Goal: Information Seeking & Learning: Learn about a topic

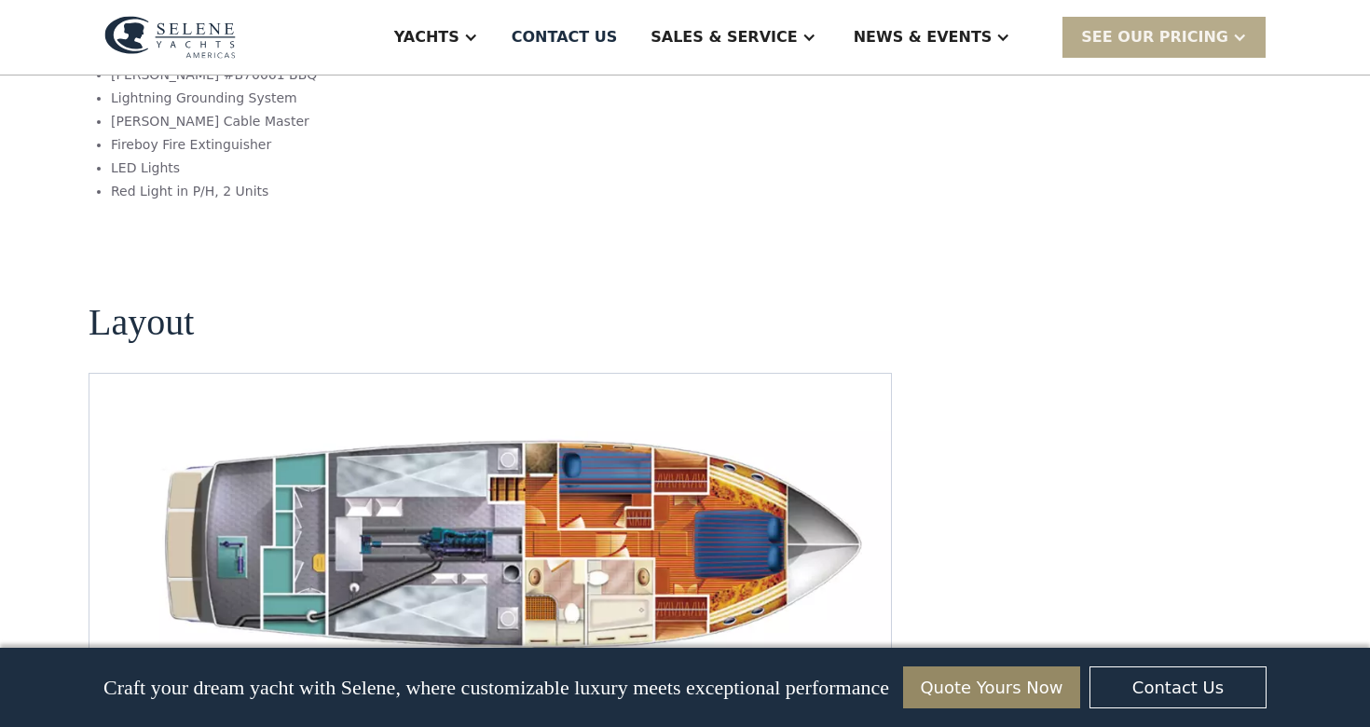
scroll to position [2460, 0]
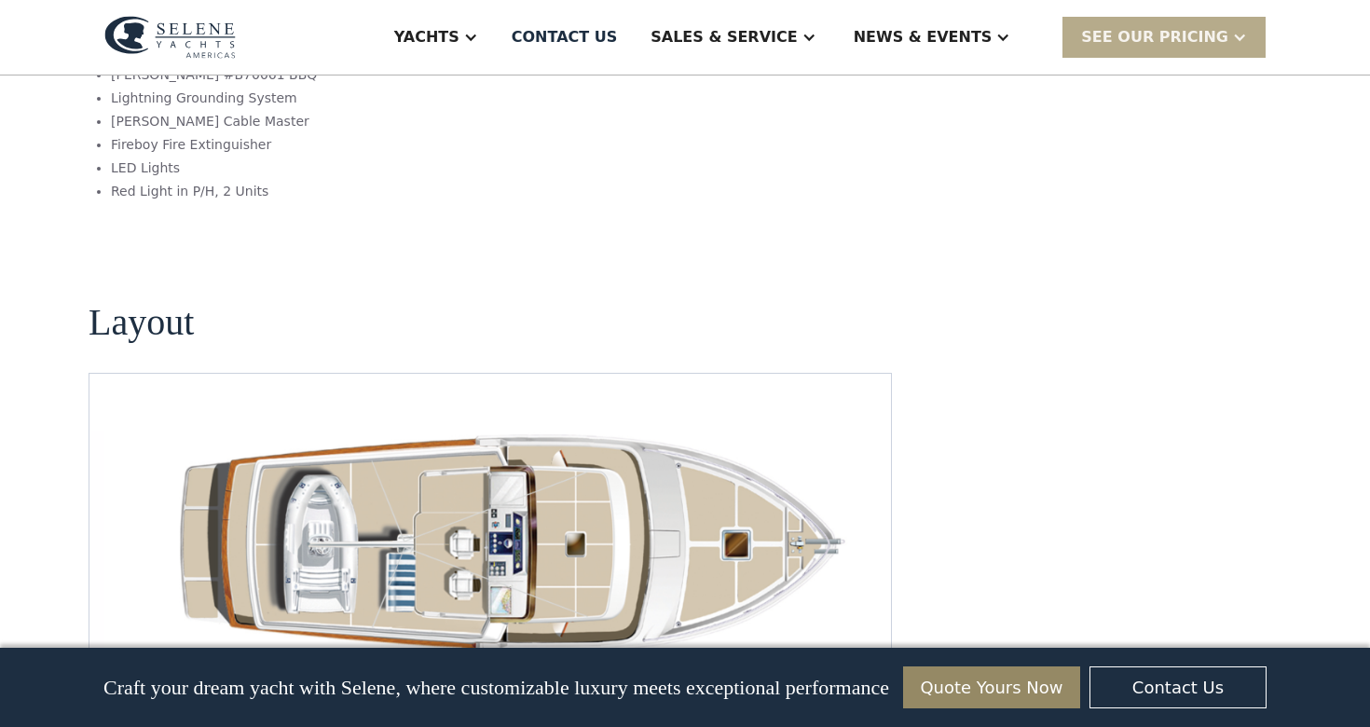
click at [806, 668] on img "Previous slide" at bounding box center [809, 690] width 45 height 45
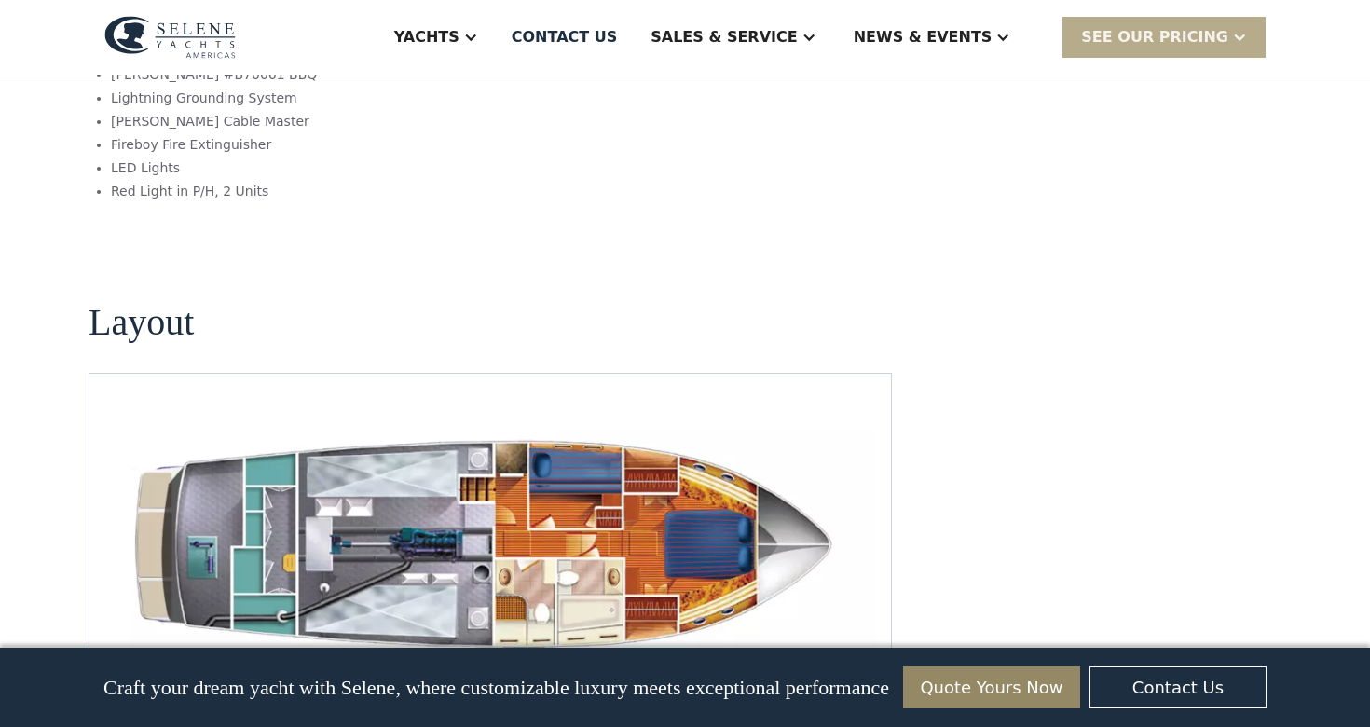
click at [806, 668] on img "Previous slide" at bounding box center [809, 690] width 45 height 45
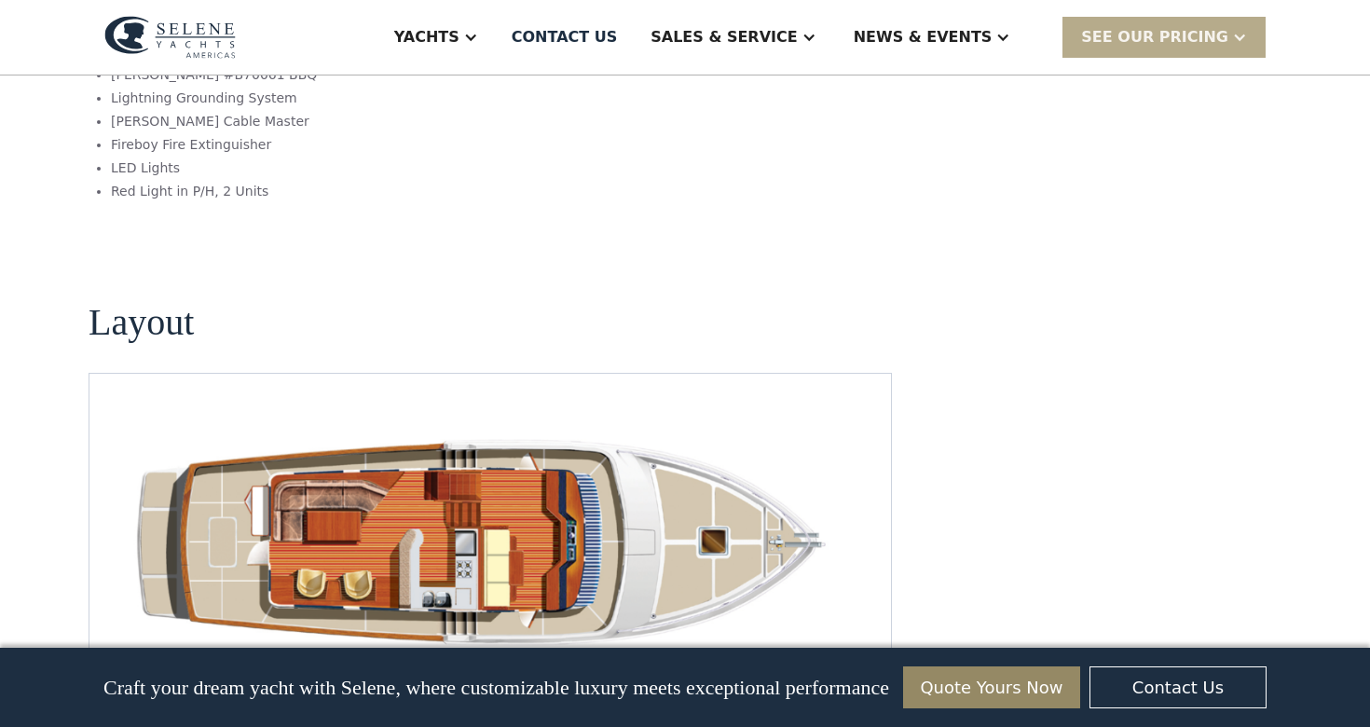
click at [270, 418] on img "open lightbox" at bounding box center [490, 543] width 772 height 250
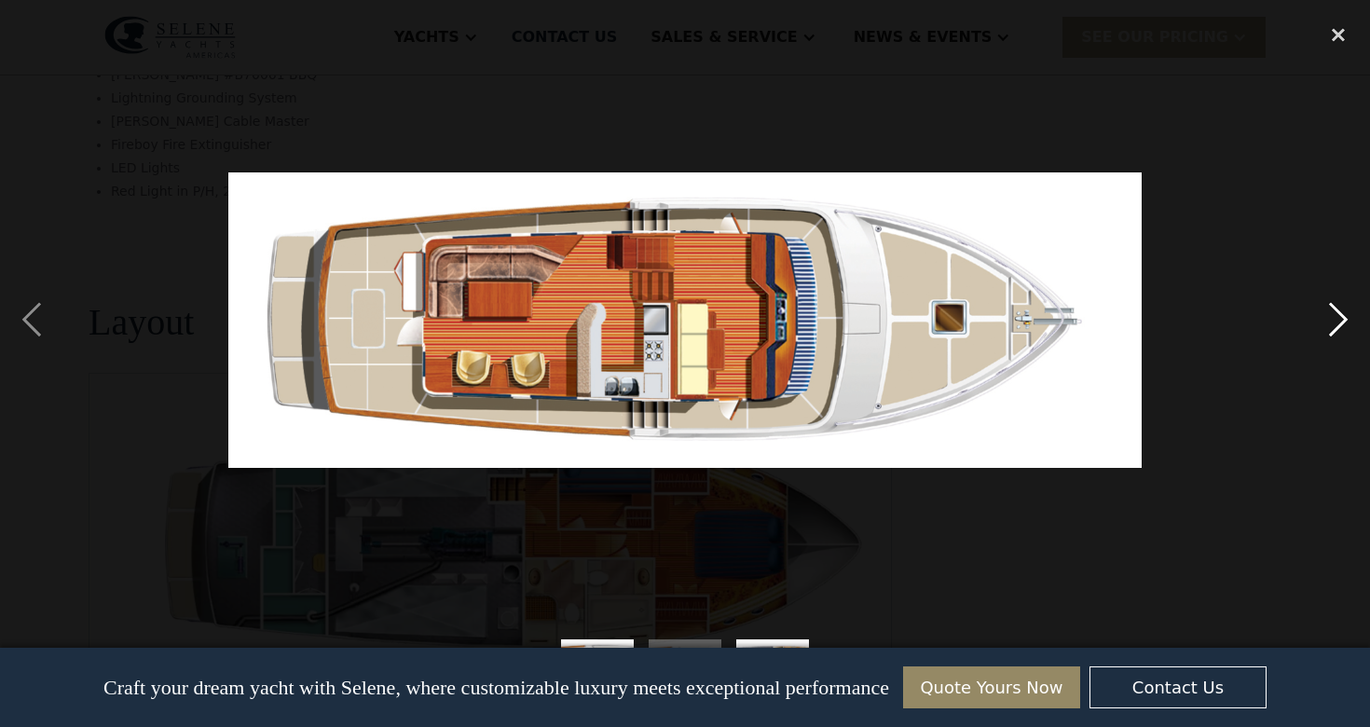
click at [1333, 325] on div "next image" at bounding box center [1338, 320] width 63 height 610
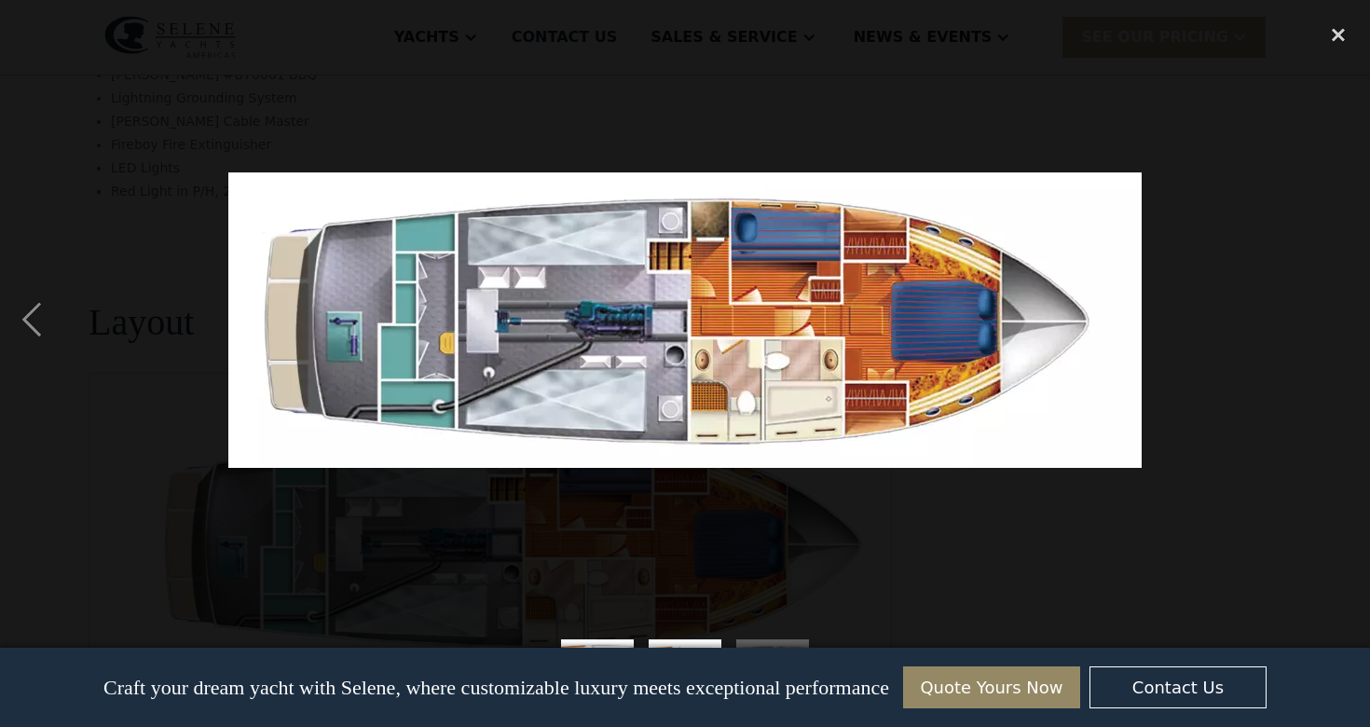
click at [1332, 326] on div "next image" at bounding box center [1338, 320] width 63 height 610
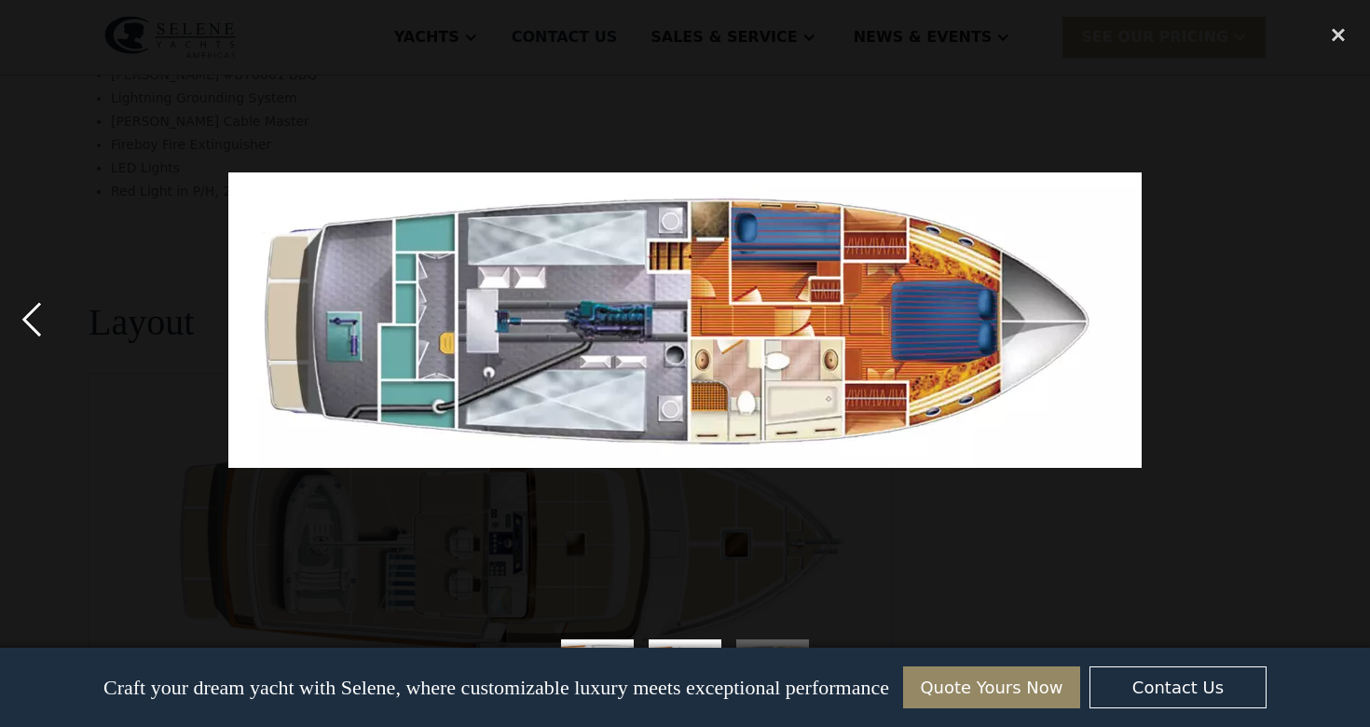
click at [32, 313] on div "previous image" at bounding box center [31, 320] width 63 height 610
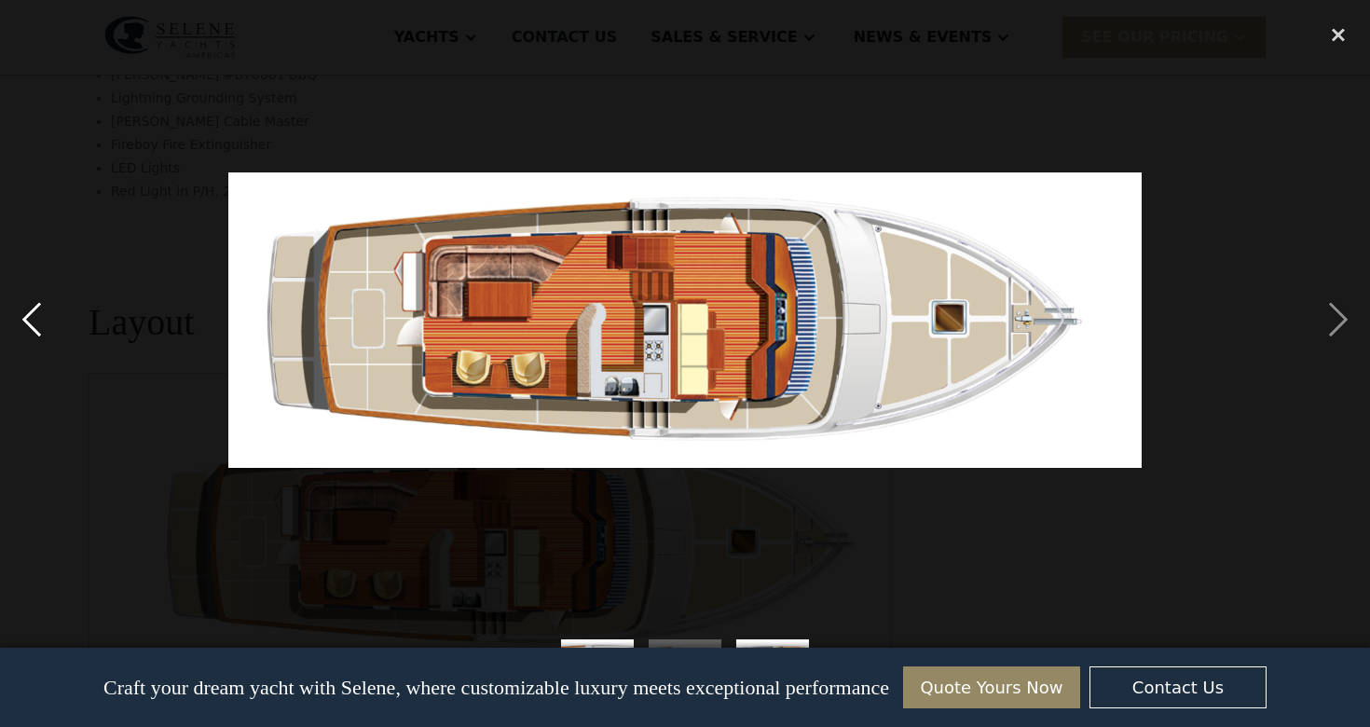
click at [32, 312] on div "previous image" at bounding box center [31, 320] width 63 height 610
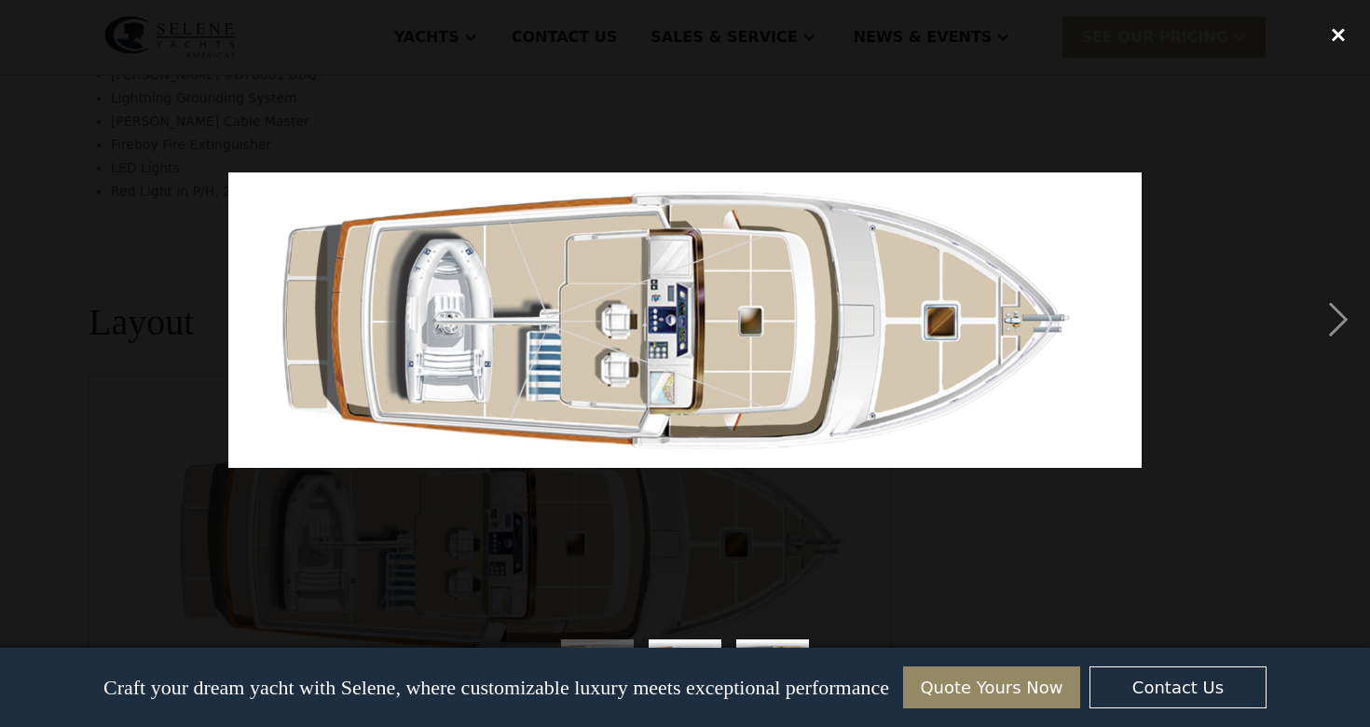
click at [1342, 34] on div "close lightbox" at bounding box center [1338, 35] width 63 height 41
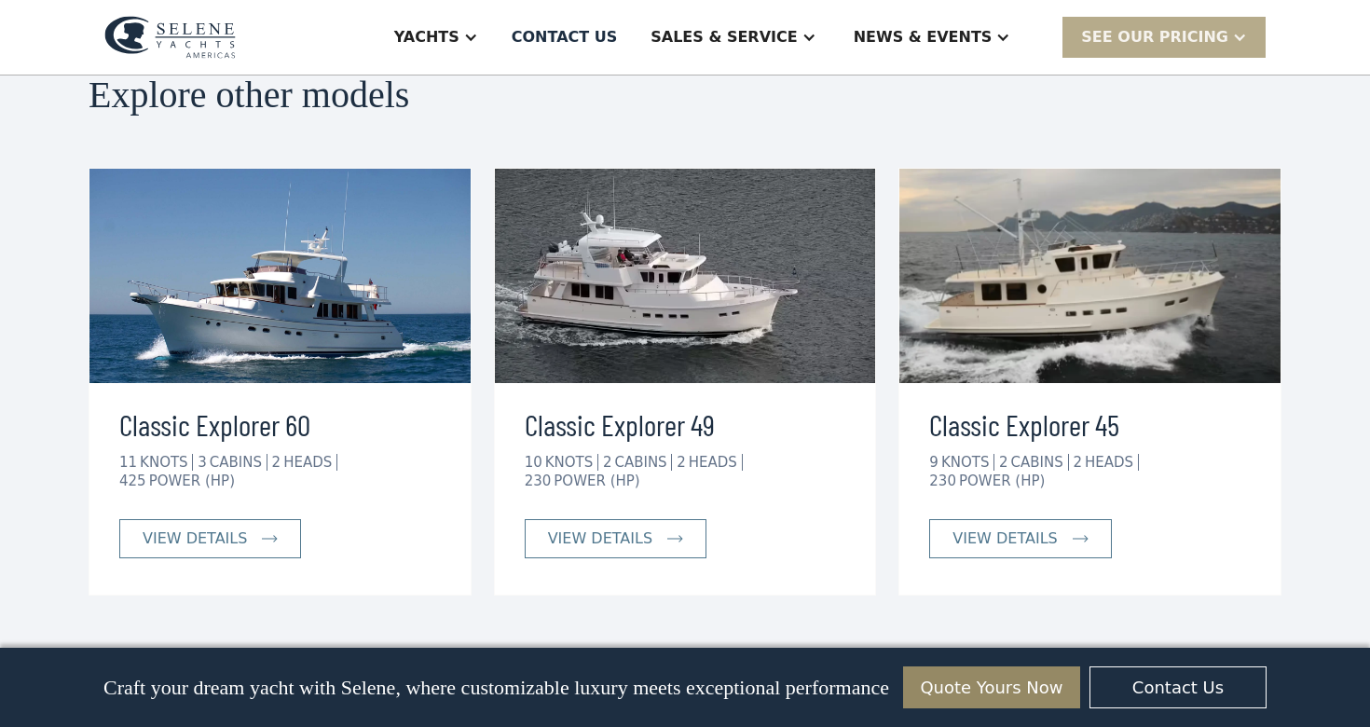
scroll to position [3351, 0]
click at [984, 527] on div "view details" at bounding box center [1004, 538] width 104 height 22
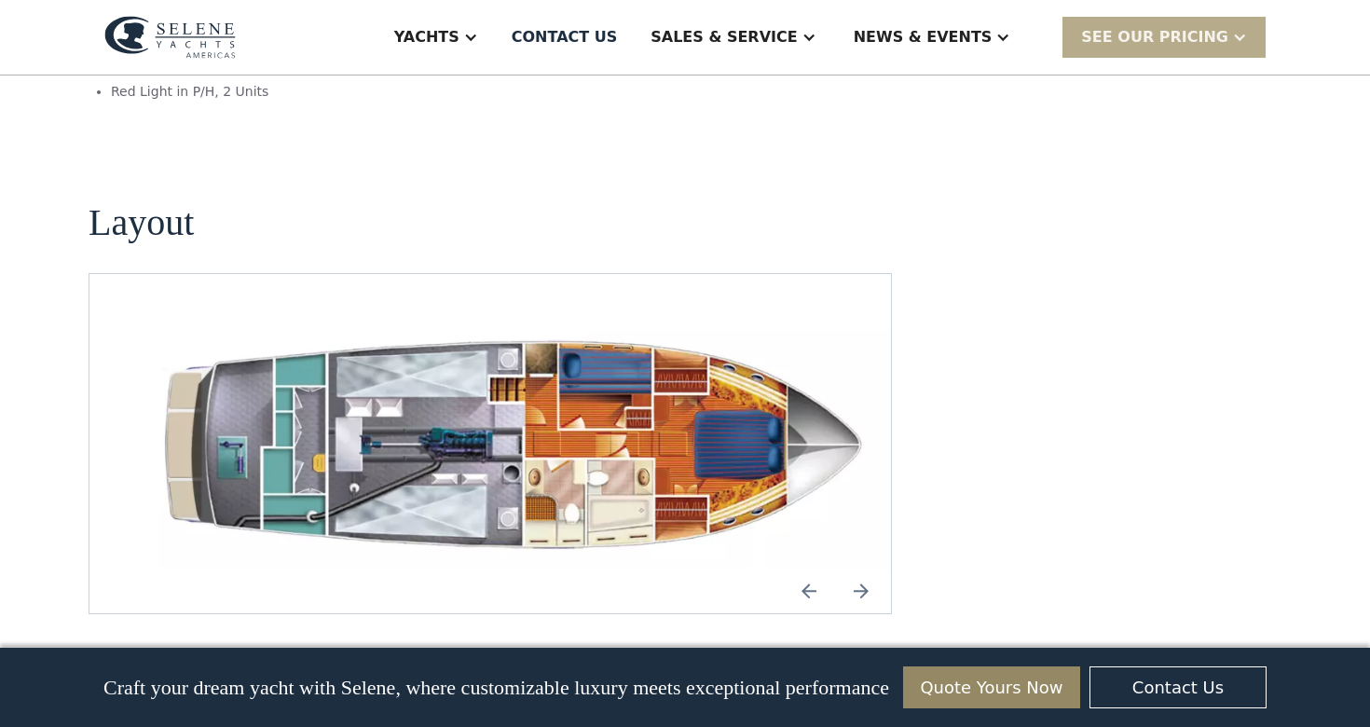
scroll to position [2557, 0]
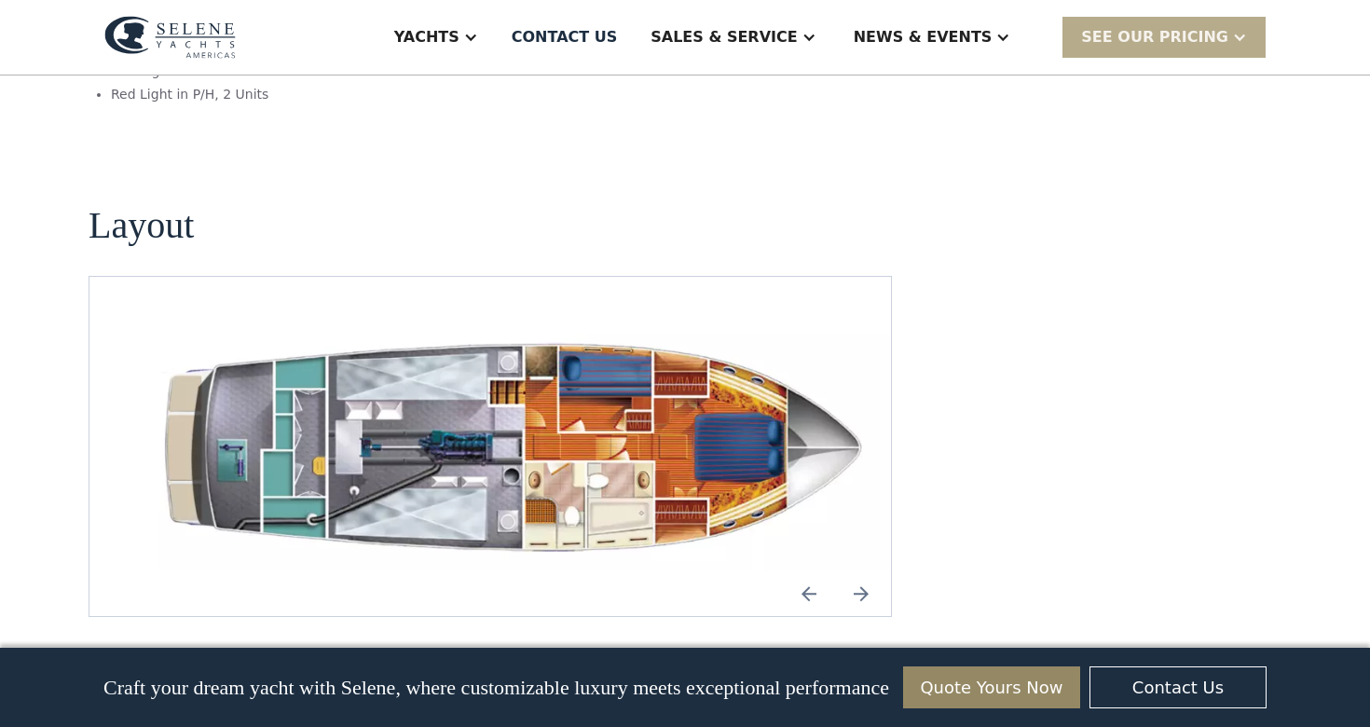
click at [807, 571] on img "Previous slide" at bounding box center [809, 593] width 45 height 45
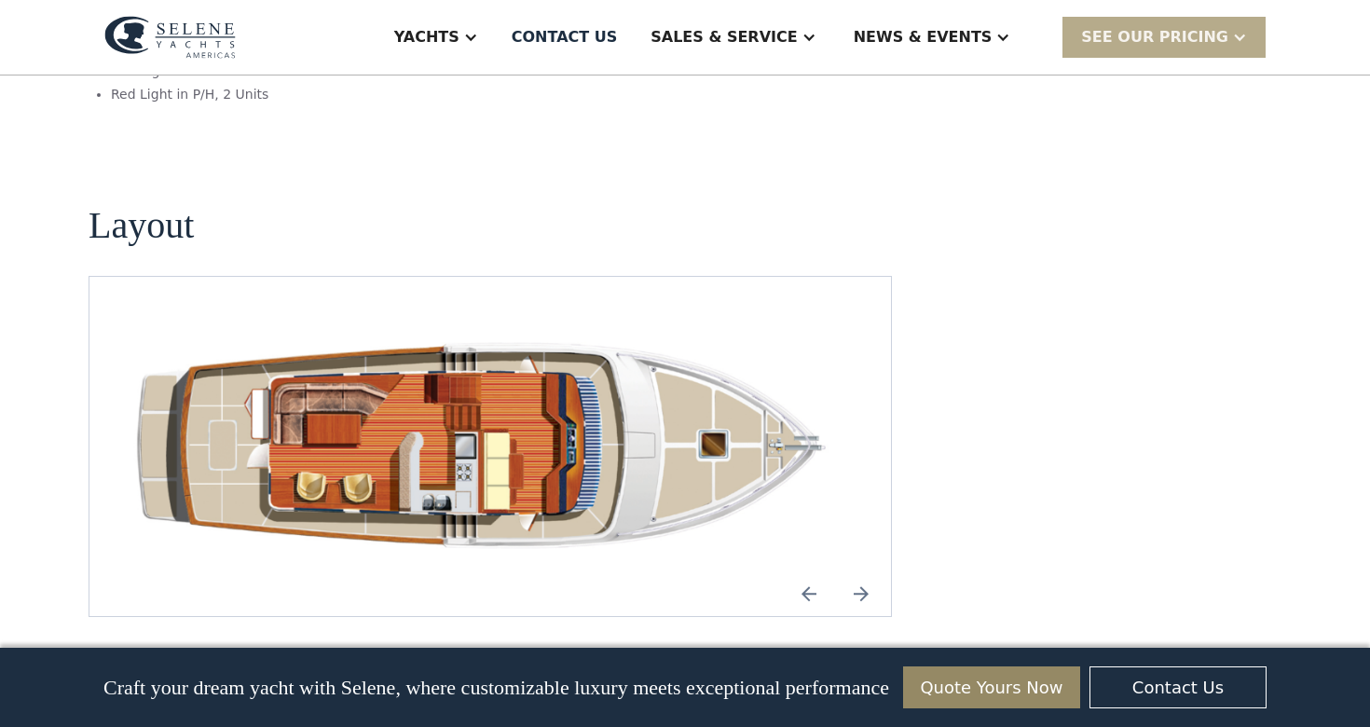
click at [541, 435] on img "open lightbox" at bounding box center [490, 447] width 772 height 250
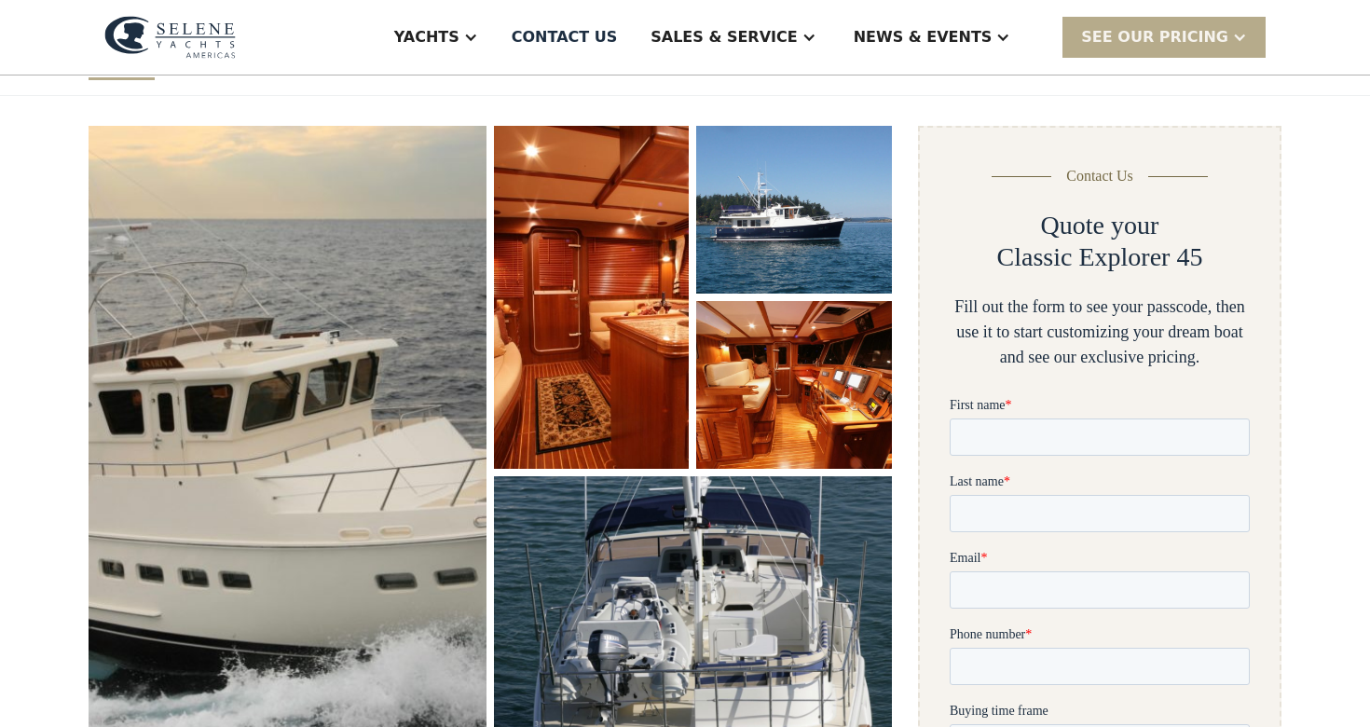
scroll to position [218, 0]
click at [833, 219] on img "open lightbox" at bounding box center [794, 210] width 207 height 178
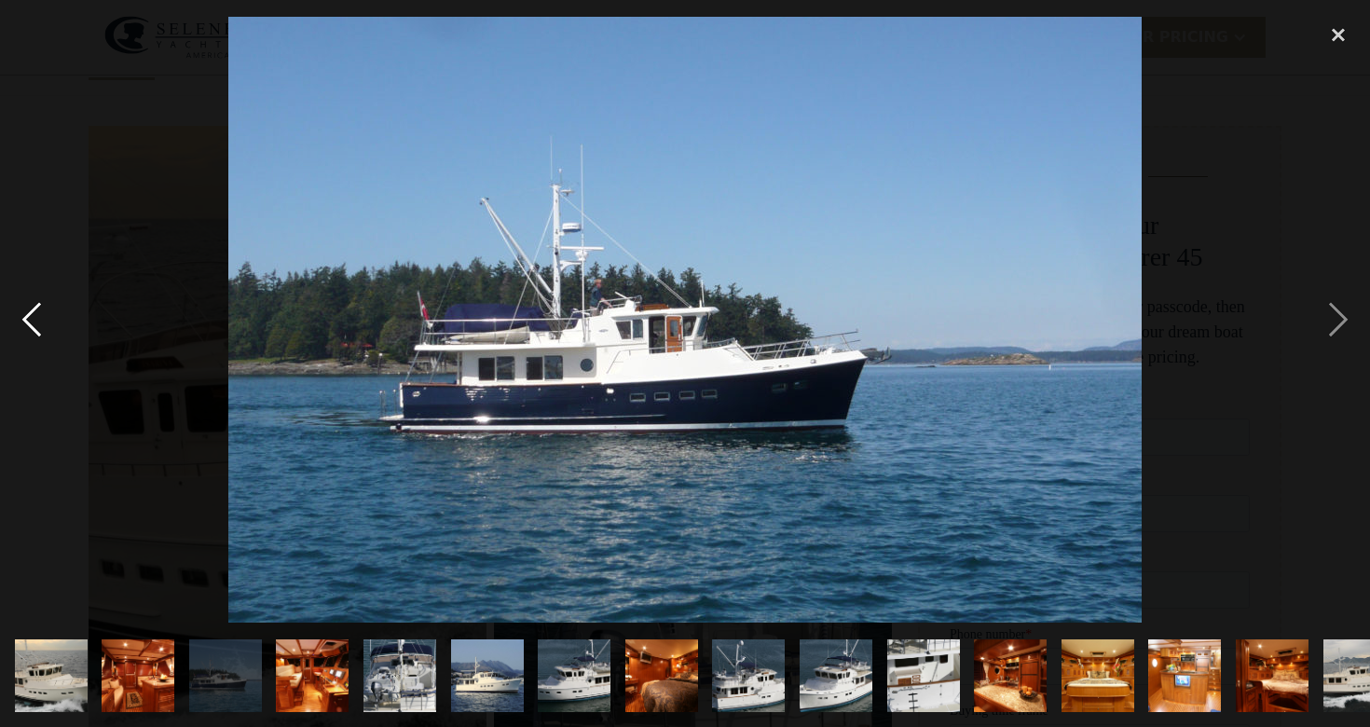
click at [38, 314] on div "previous image" at bounding box center [31, 320] width 63 height 610
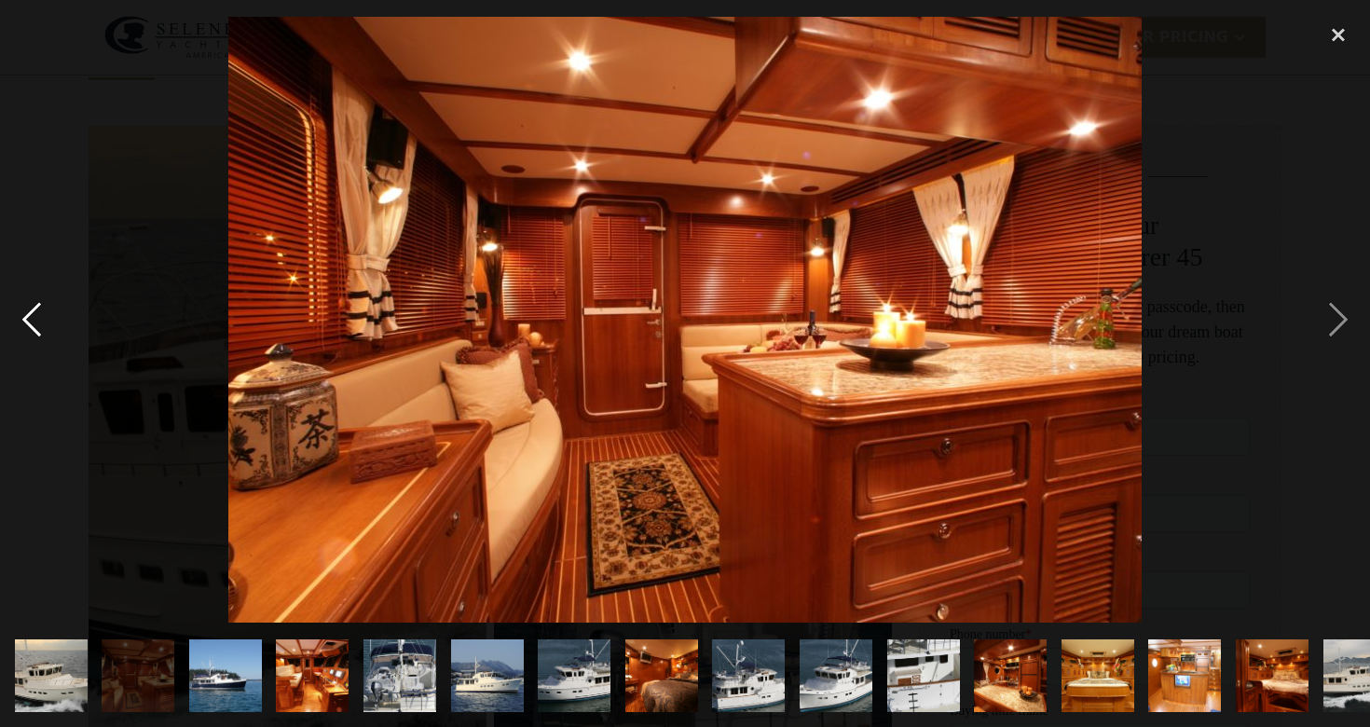
click at [38, 314] on div "previous image" at bounding box center [31, 320] width 63 height 610
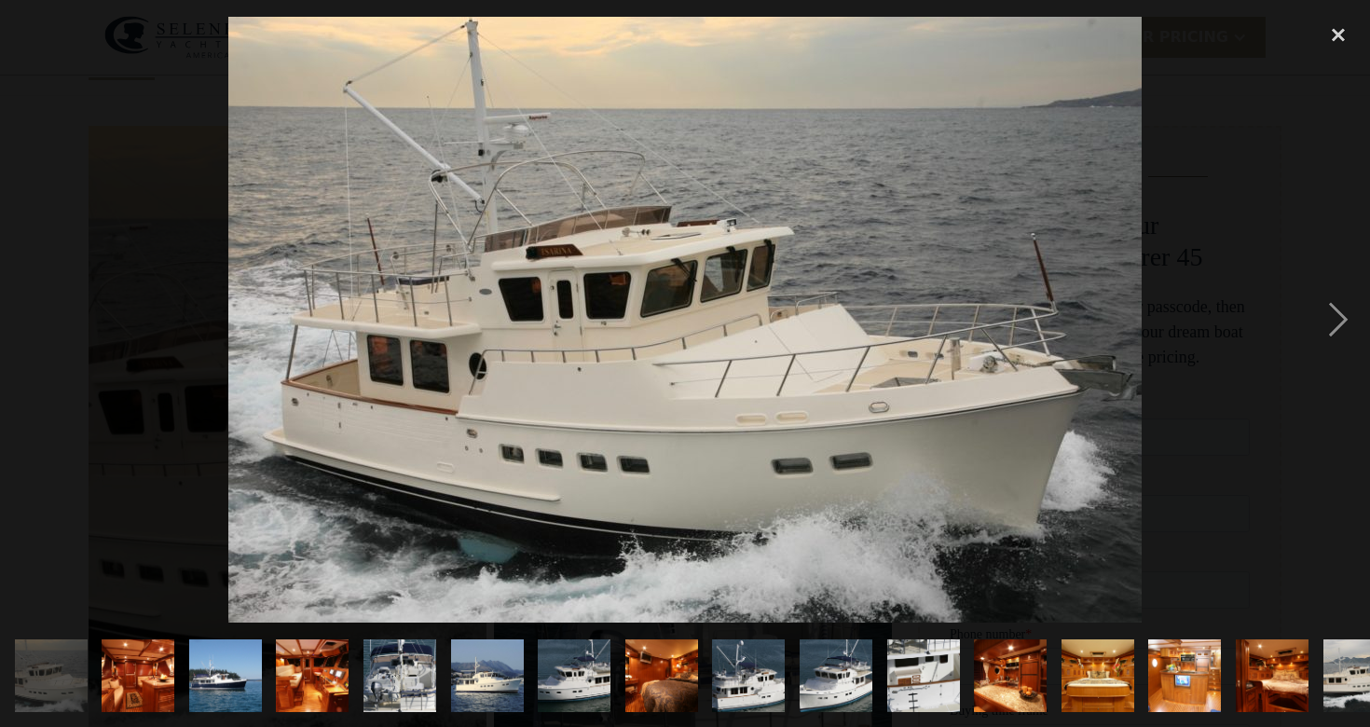
drag, startPoint x: 1062, startPoint y: 373, endPoint x: 1024, endPoint y: 377, distance: 38.4
click at [1335, 309] on div "next image" at bounding box center [1338, 320] width 63 height 610
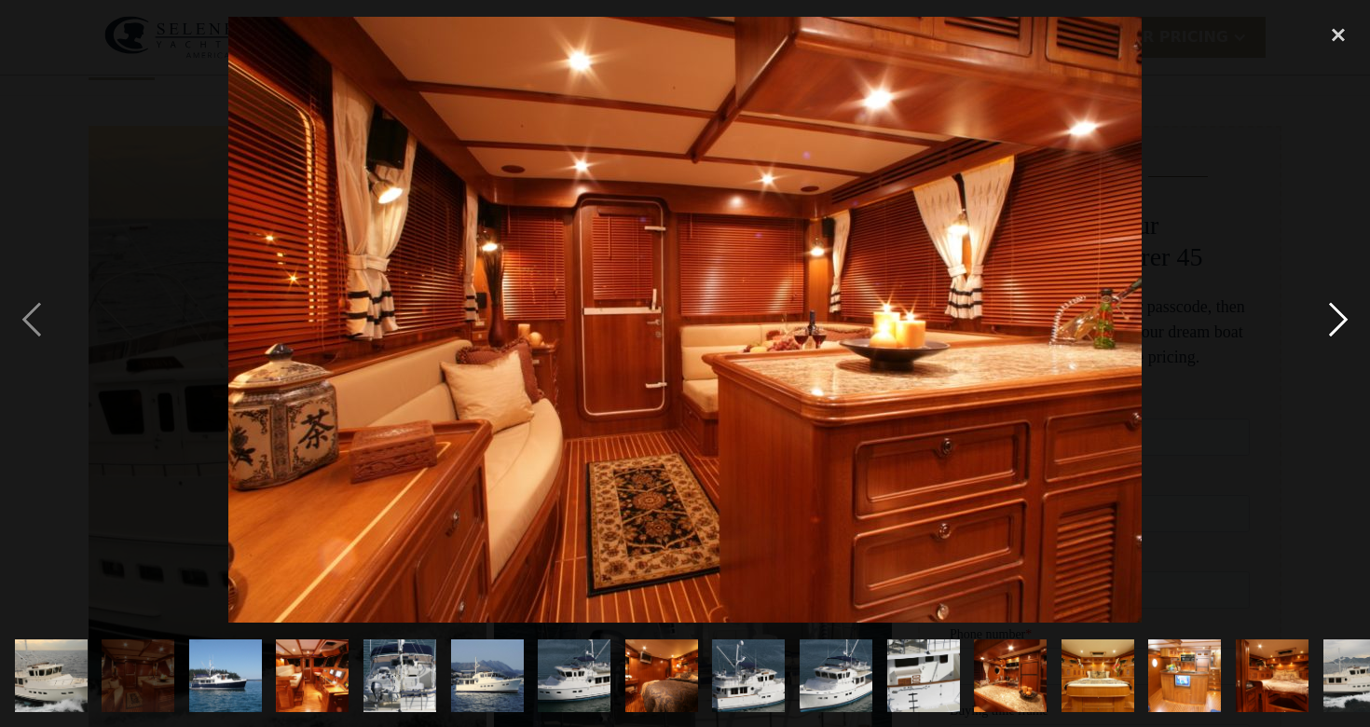
click at [1335, 309] on div "next image" at bounding box center [1338, 320] width 63 height 610
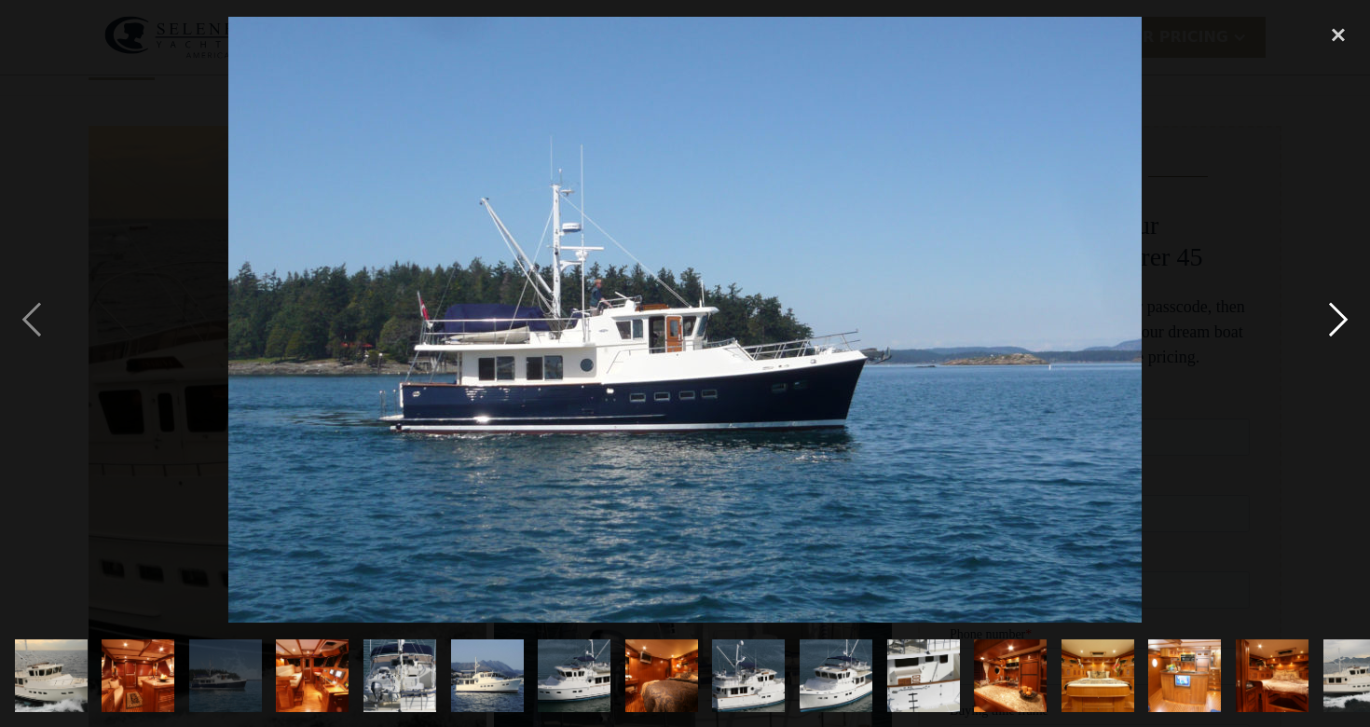
click at [1335, 309] on div "next image" at bounding box center [1338, 320] width 63 height 610
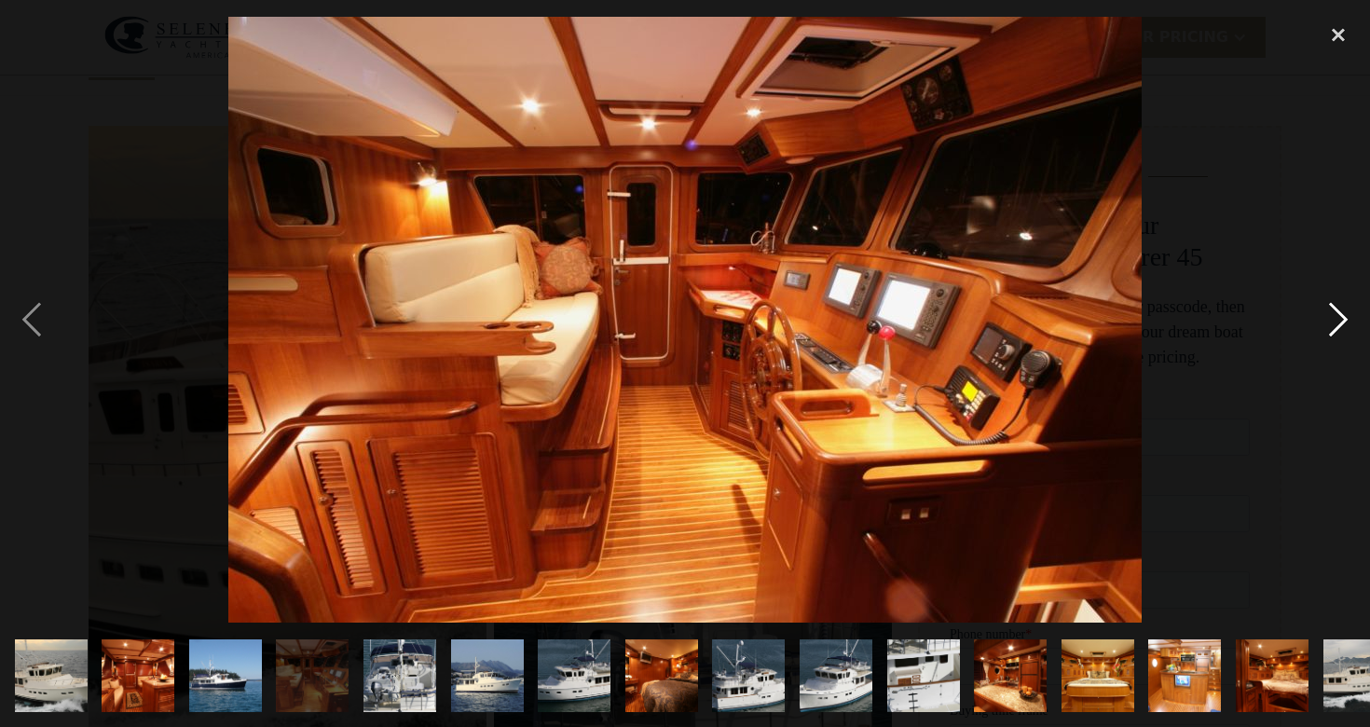
click at [1331, 321] on div "next image" at bounding box center [1338, 320] width 63 height 610
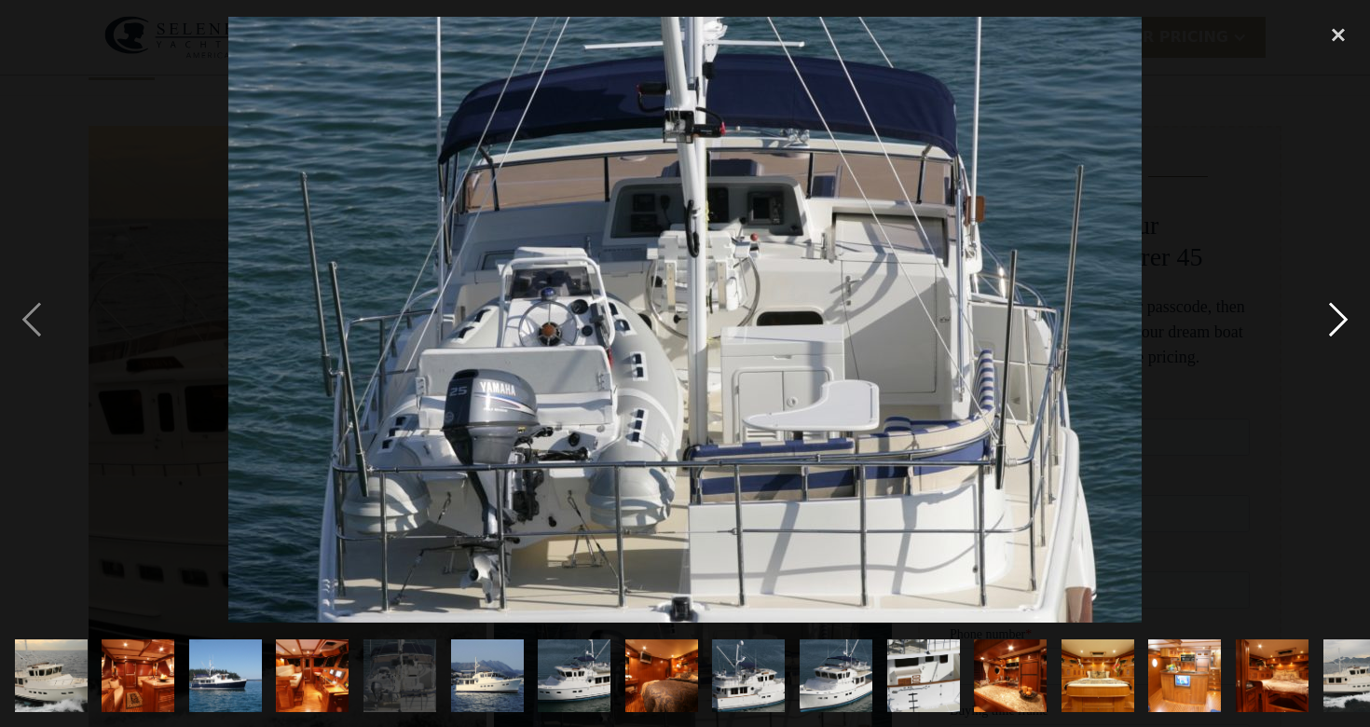
click at [1331, 320] on div "next image" at bounding box center [1338, 320] width 63 height 610
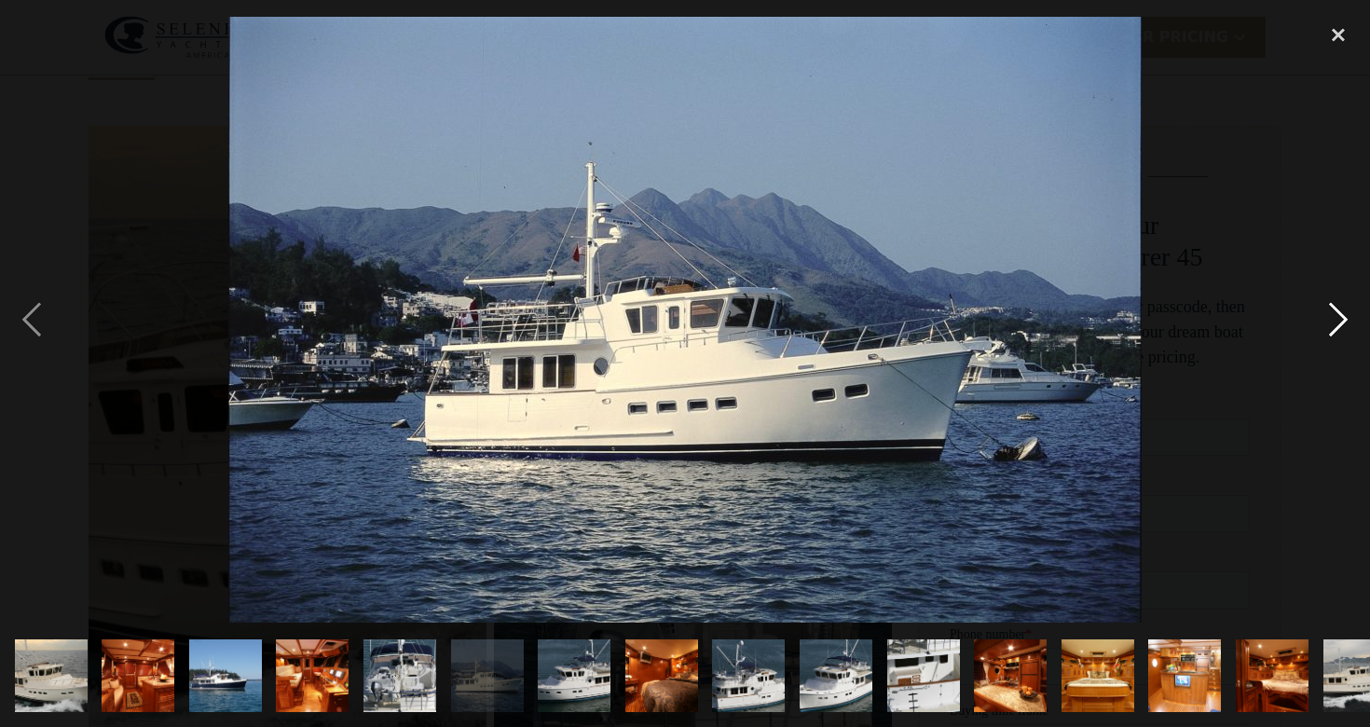
click at [1331, 320] on div "next image" at bounding box center [1338, 320] width 63 height 610
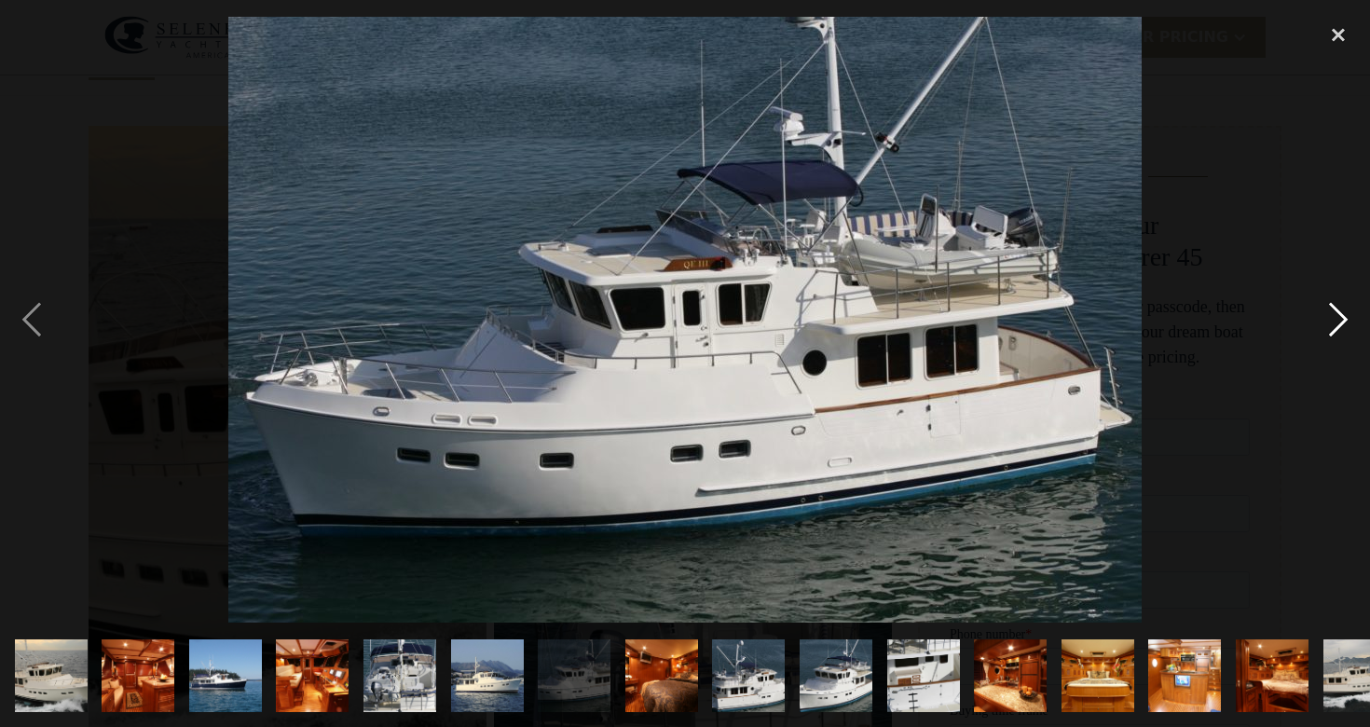
click at [1331, 320] on div "next image" at bounding box center [1338, 320] width 63 height 610
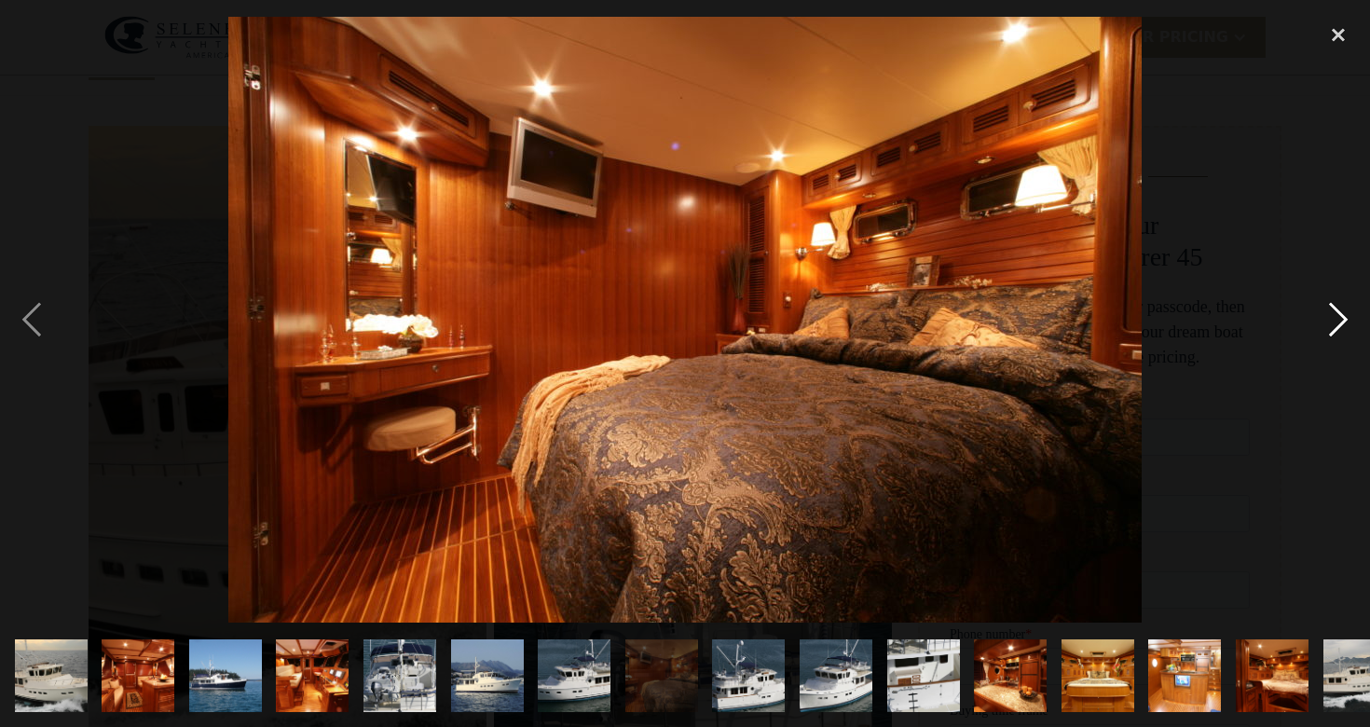
click at [1335, 323] on div "next image" at bounding box center [1338, 320] width 63 height 610
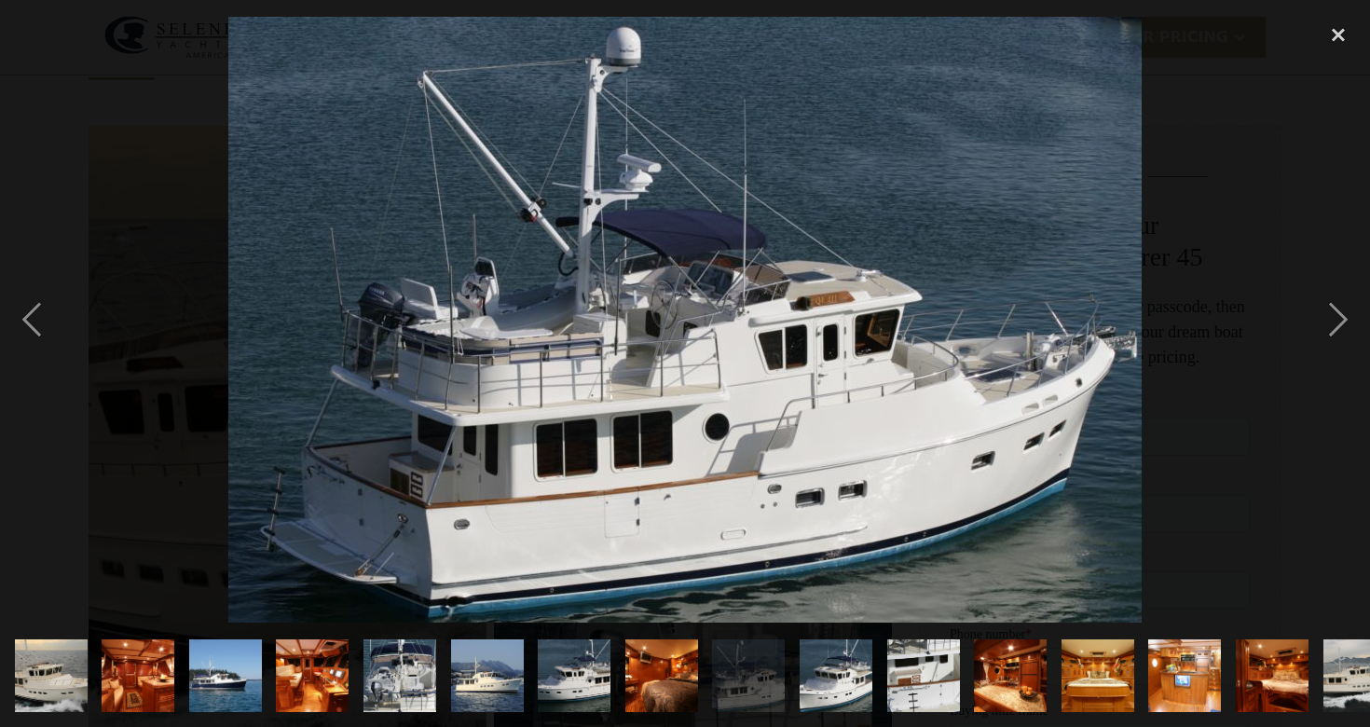
scroll to position [113, 0]
